Goal: Information Seeking & Learning: Understand process/instructions

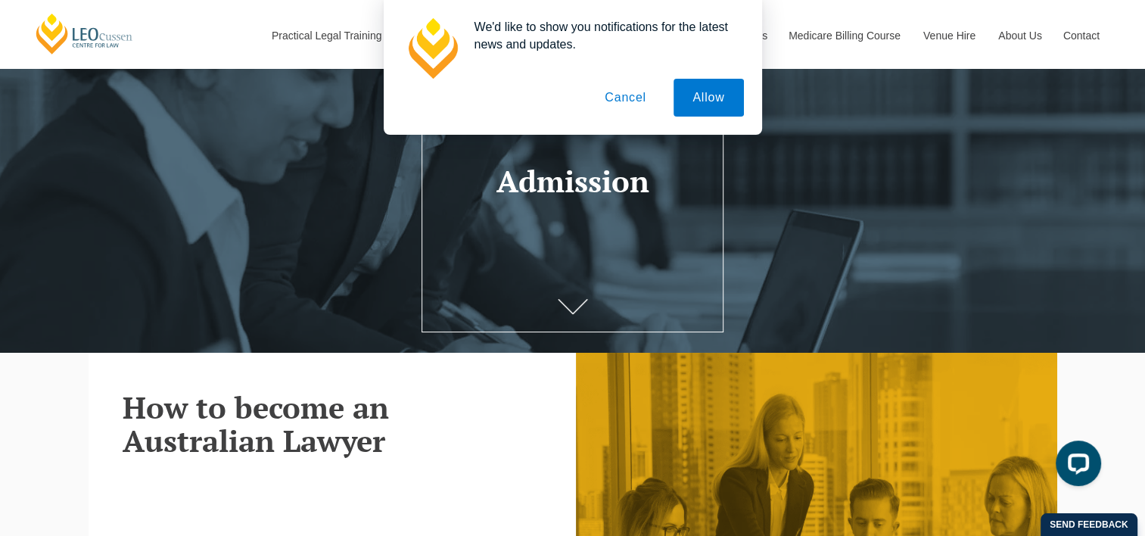
click at [628, 91] on button "Cancel" at bounding box center [625, 98] width 79 height 38
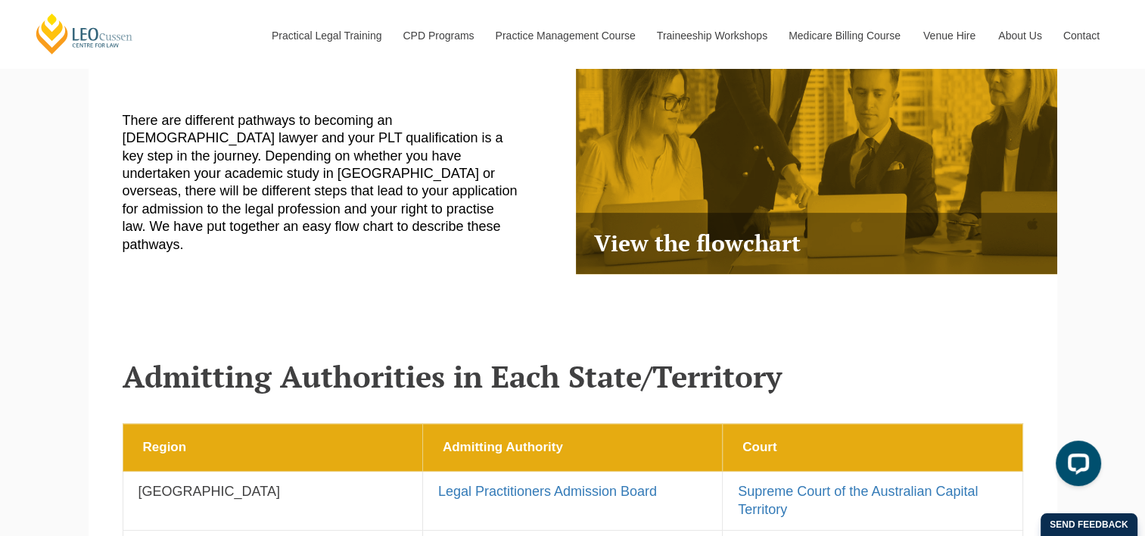
scroll to position [557, 0]
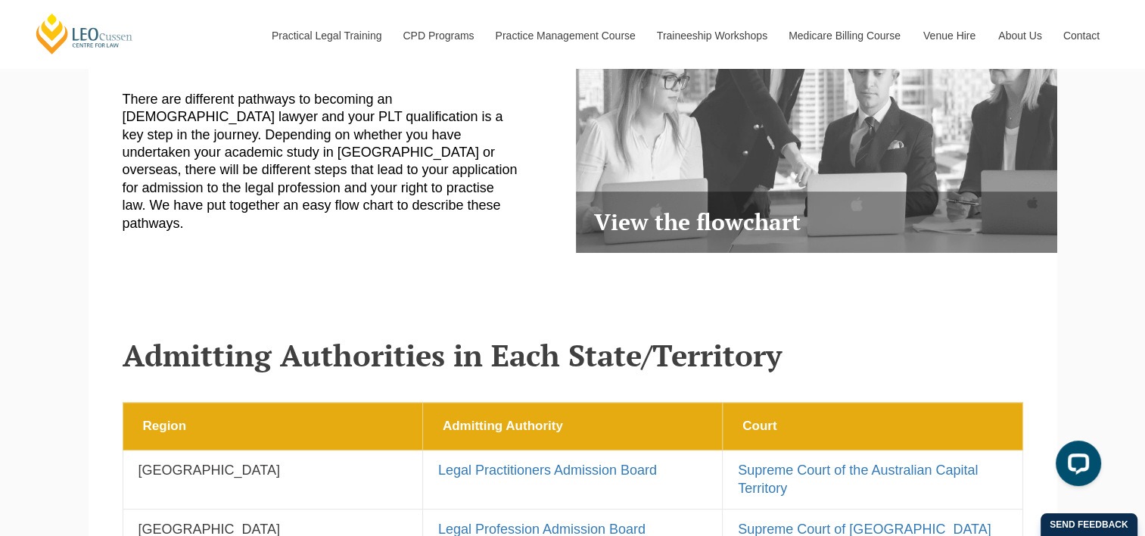
click at [627, 247] on h3 "View the flowchart" at bounding box center [816, 221] width 481 height 61
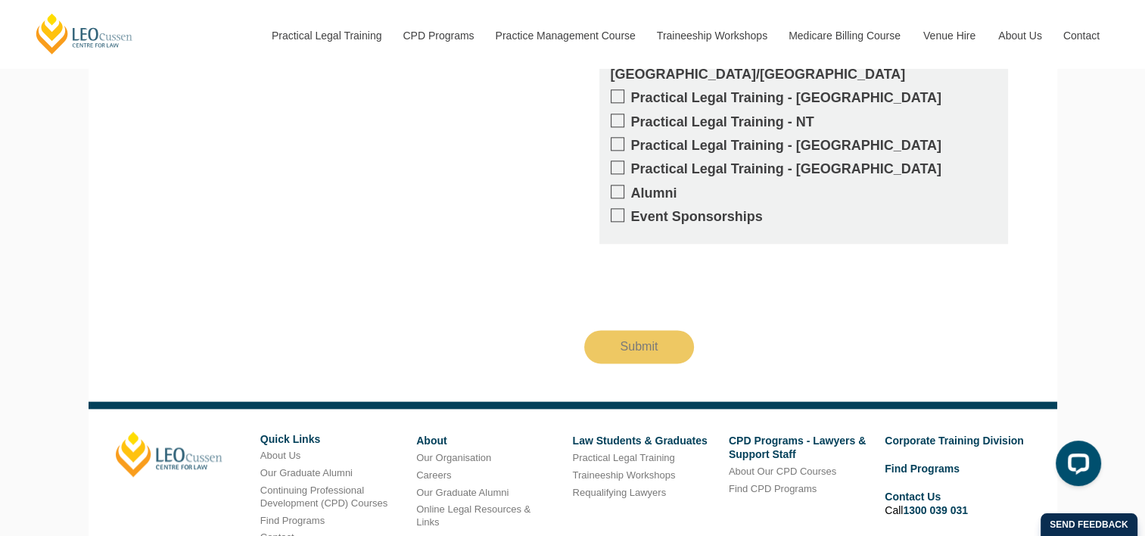
scroll to position [2028, 0]
